Goal: Task Accomplishment & Management: Use online tool/utility

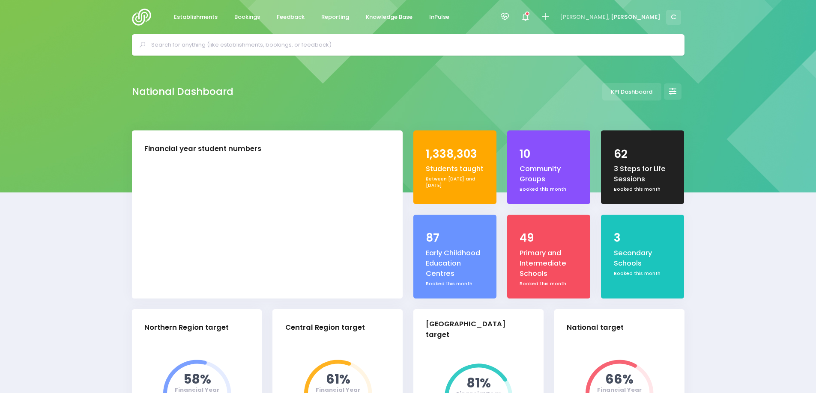
select select "5"
click at [243, 16] on span "Bookings" at bounding box center [247, 17] width 26 height 9
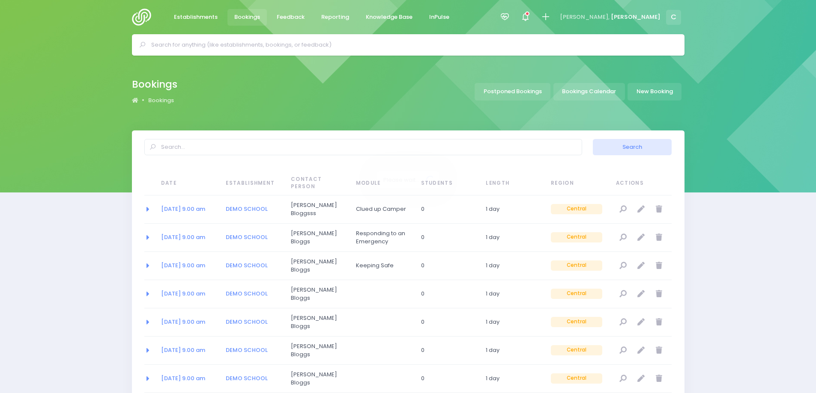
select select "20"
drag, startPoint x: 589, startPoint y: 92, endPoint x: 633, endPoint y: 86, distance: 44.4
click at [589, 91] on link "Bookings Calendar" at bounding box center [589, 92] width 72 height 18
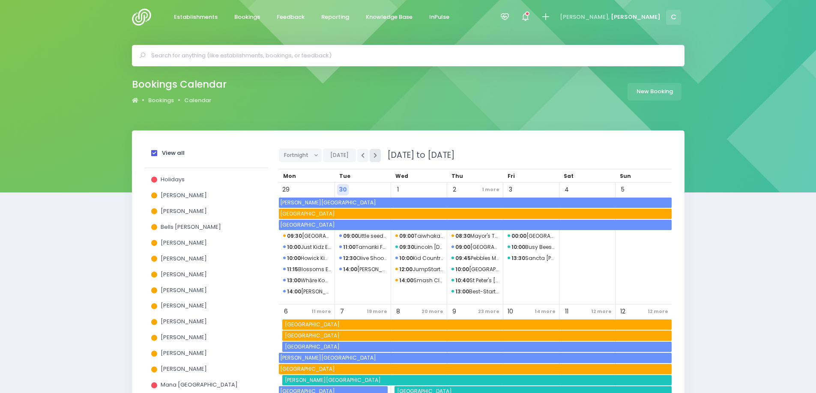
click at [373, 153] on icon "button" at bounding box center [374, 156] width 3 height 6
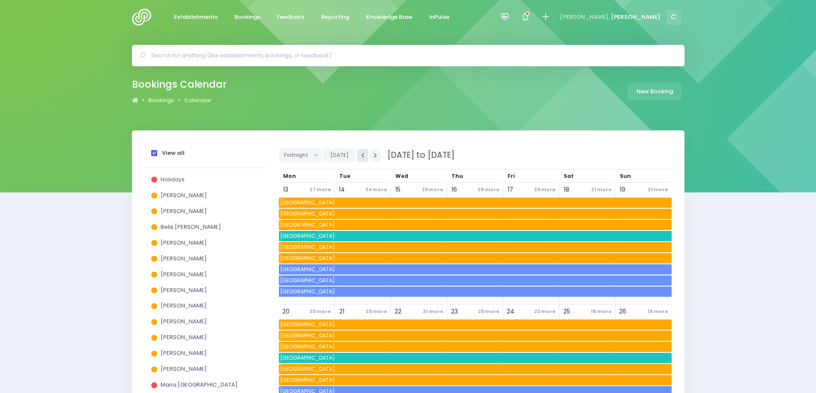
click at [361, 153] on icon "button" at bounding box center [362, 156] width 3 height 6
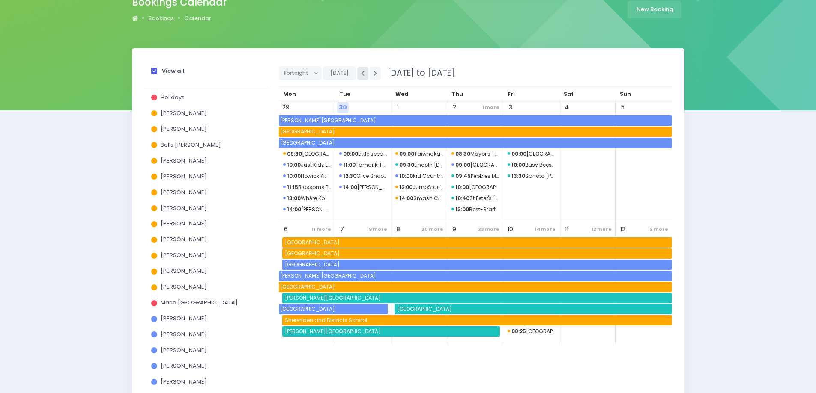
scroll to position [86, 0]
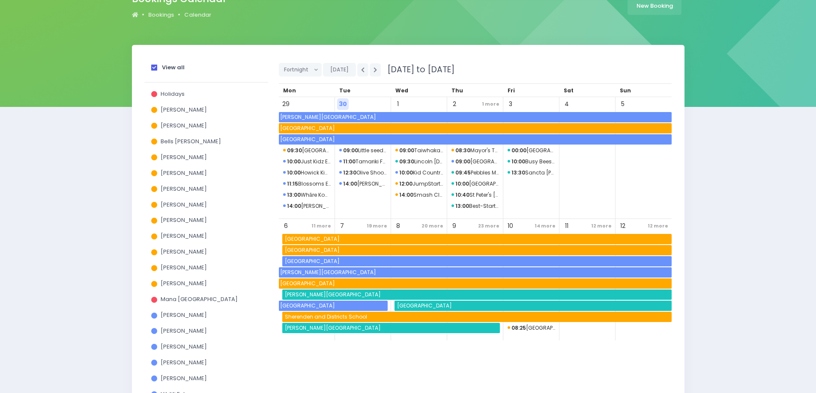
drag, startPoint x: 156, startPoint y: 66, endPoint x: 207, endPoint y: 111, distance: 68.6
click at [156, 66] on span at bounding box center [154, 68] width 6 height 6
click at [0, 0] on input "View all" at bounding box center [0, 0] width 0 height 0
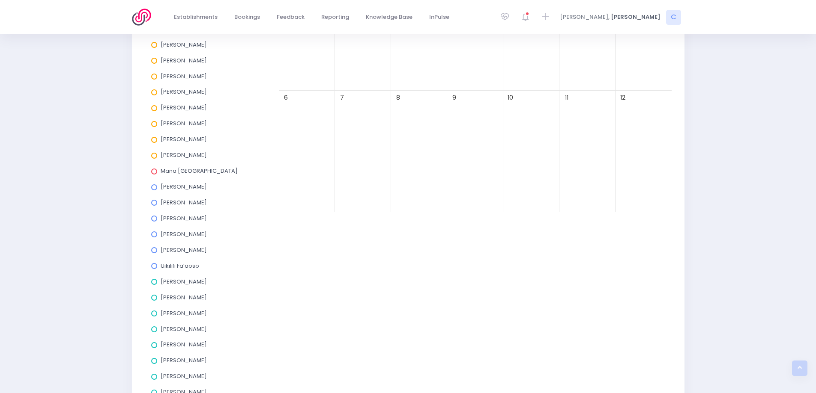
scroll to position [128, 0]
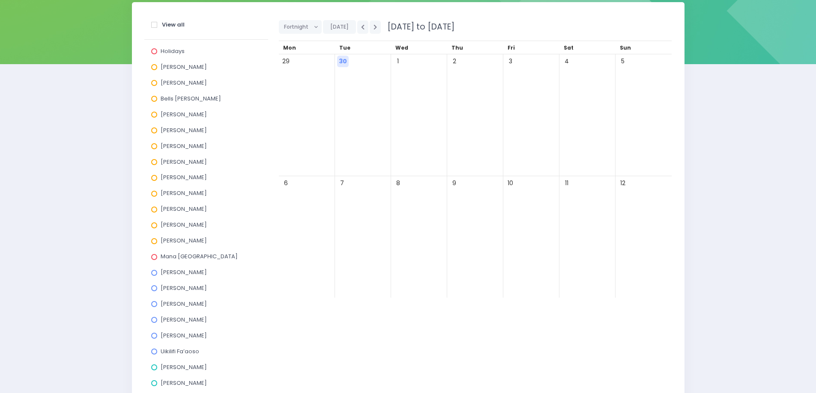
click at [154, 193] on span at bounding box center [154, 194] width 6 height 6
click at [0, 0] on input "Megan Lawton" at bounding box center [0, 0] width 0 height 0
click at [476, 222] on div "9" at bounding box center [475, 237] width 56 height 122
